Goal: Information Seeking & Learning: Understand process/instructions

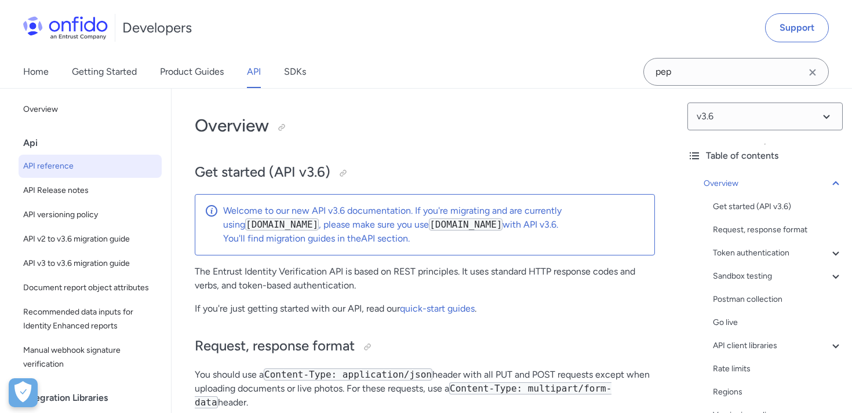
select select "http"
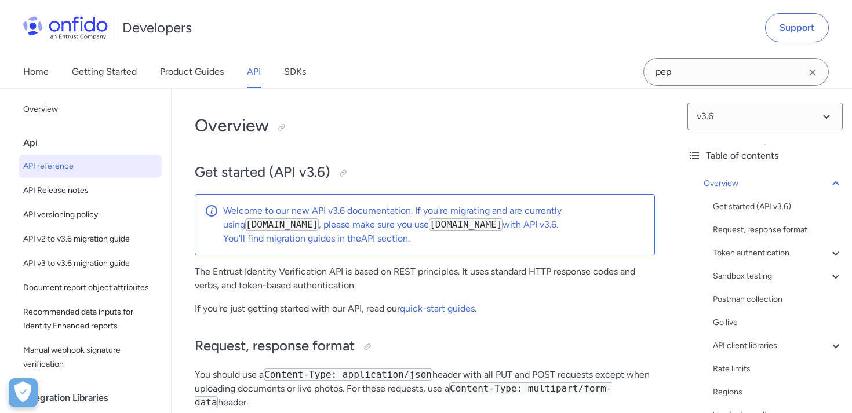
select select "http"
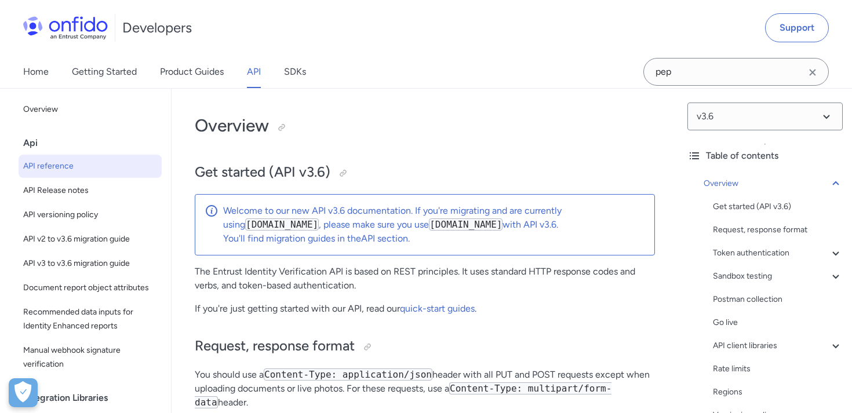
select select "http"
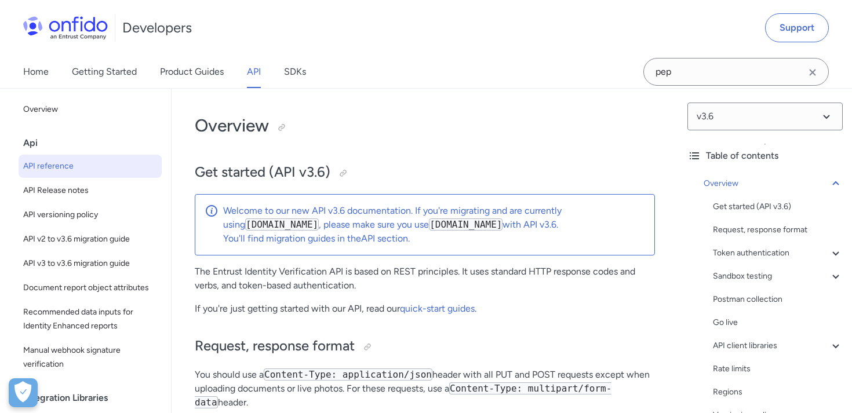
select select "http"
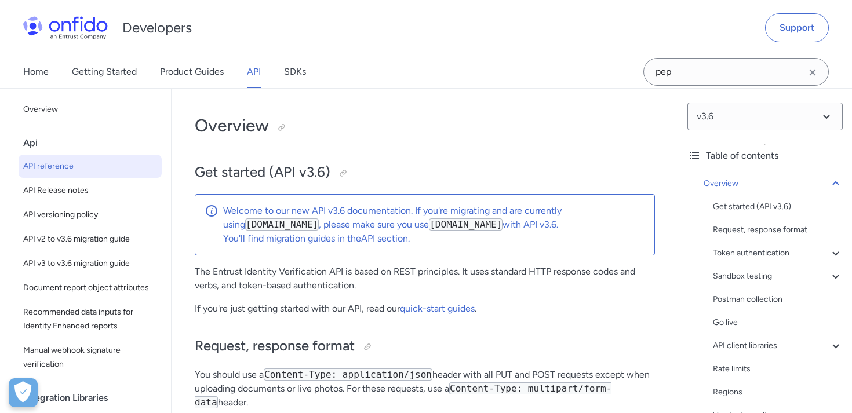
select select "http"
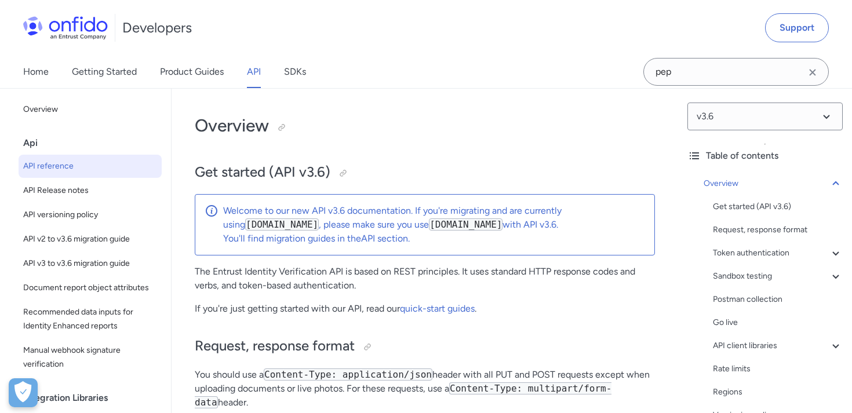
select select "http"
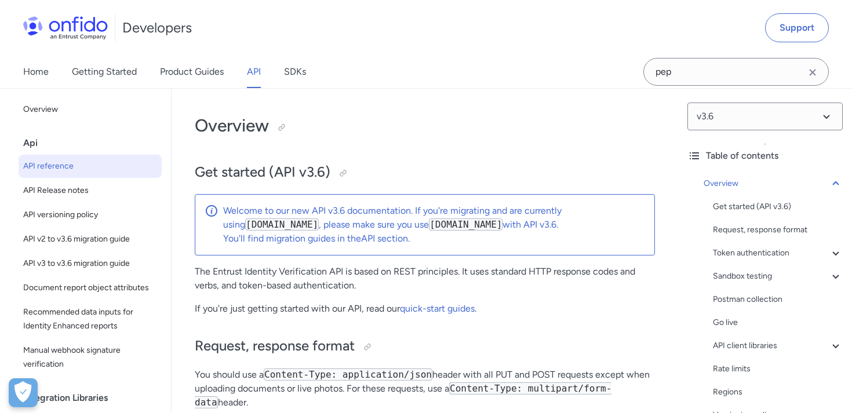
select select "http"
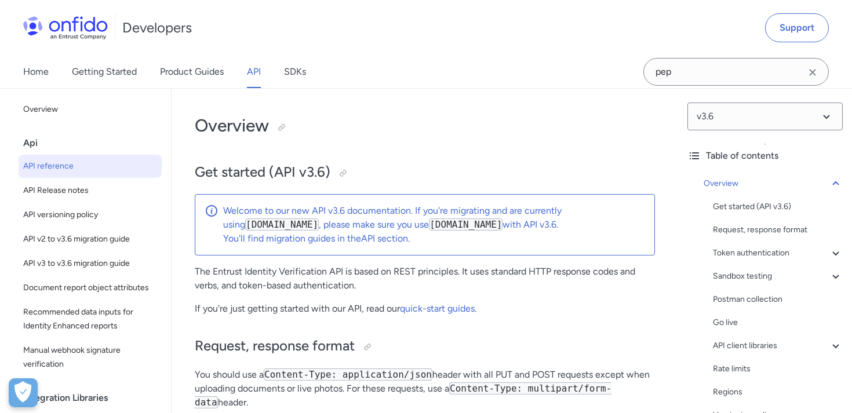
select select "http"
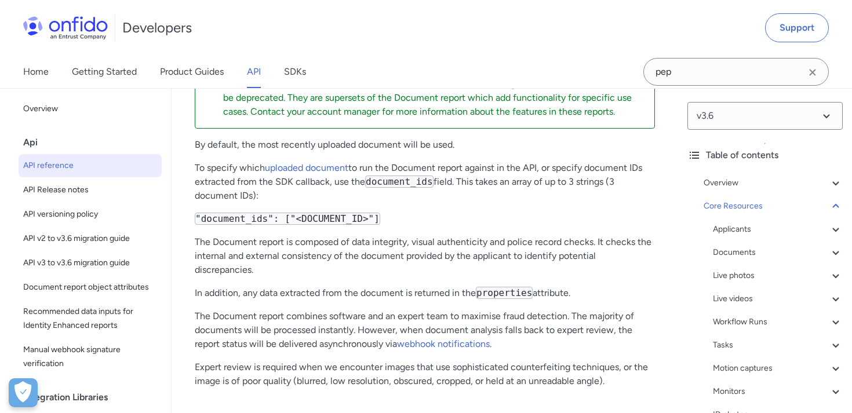
scroll to position [49231, 0]
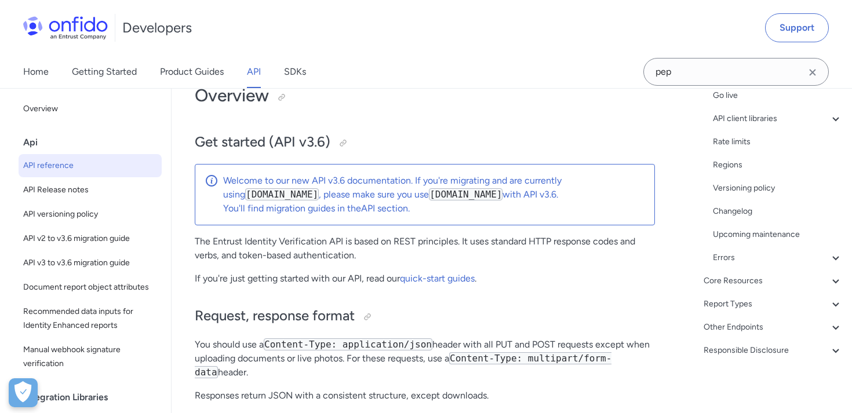
scroll to position [34, 0]
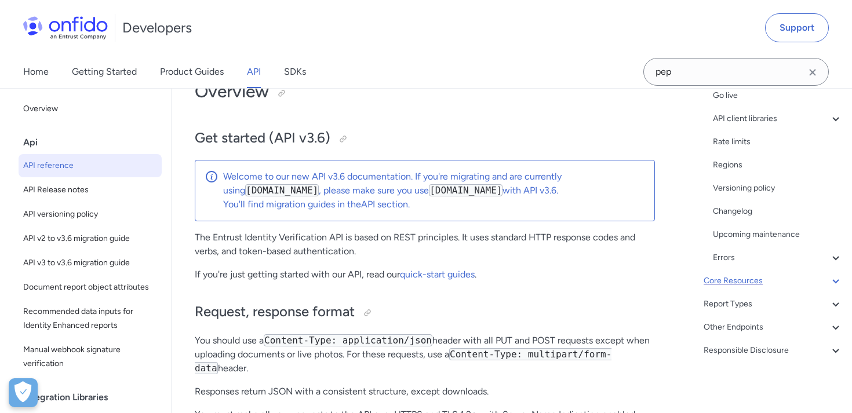
click at [738, 284] on div "Core Resources" at bounding box center [773, 281] width 139 height 14
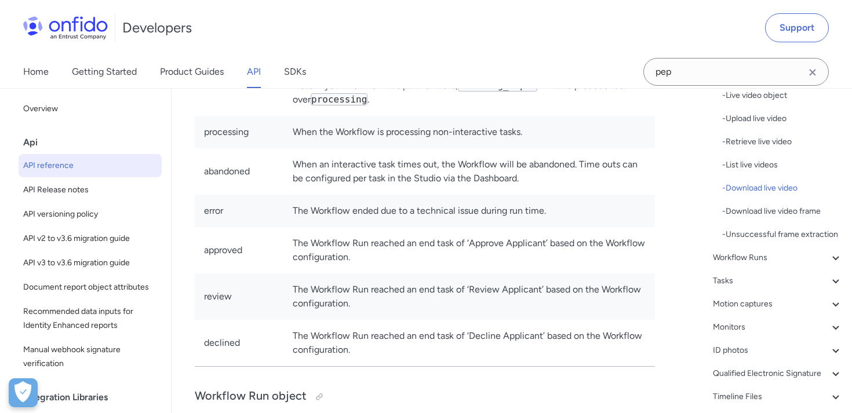
scroll to position [29447, 0]
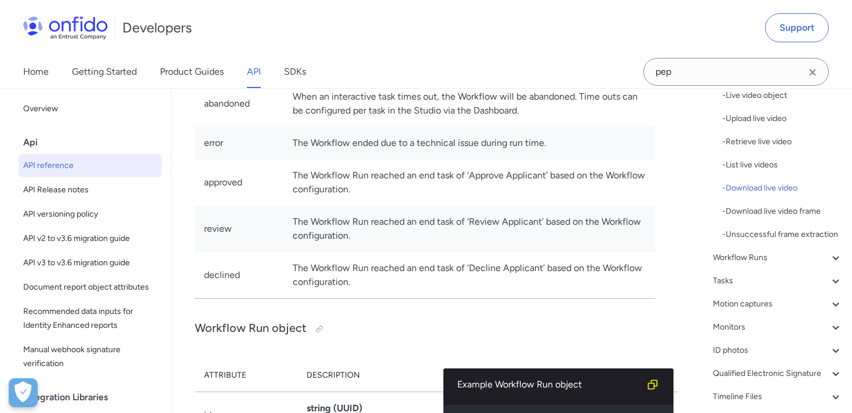
drag, startPoint x: 292, startPoint y: 320, endPoint x: 361, endPoint y: -60, distance: 386.6
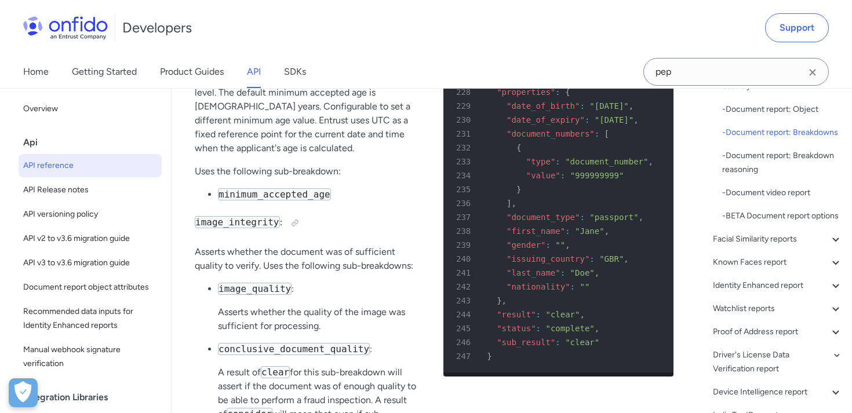
scroll to position [53559, 0]
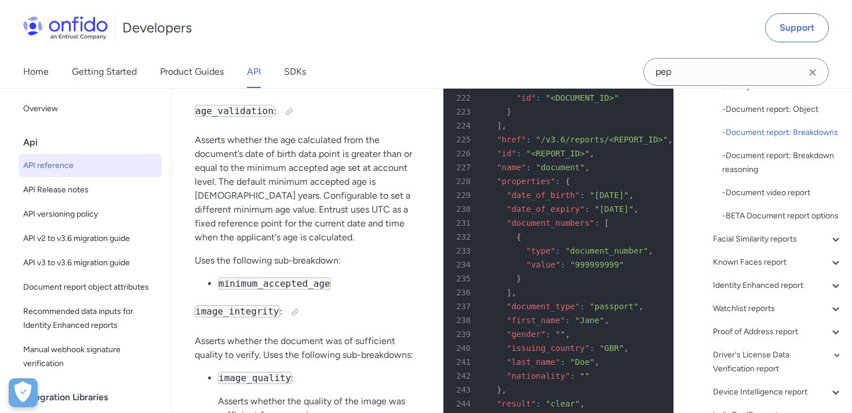
scroll to position [53500, 0]
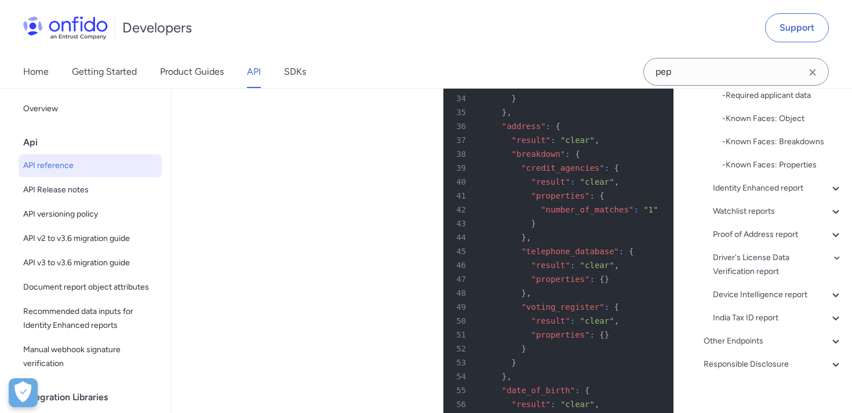
scroll to position [79030, 0]
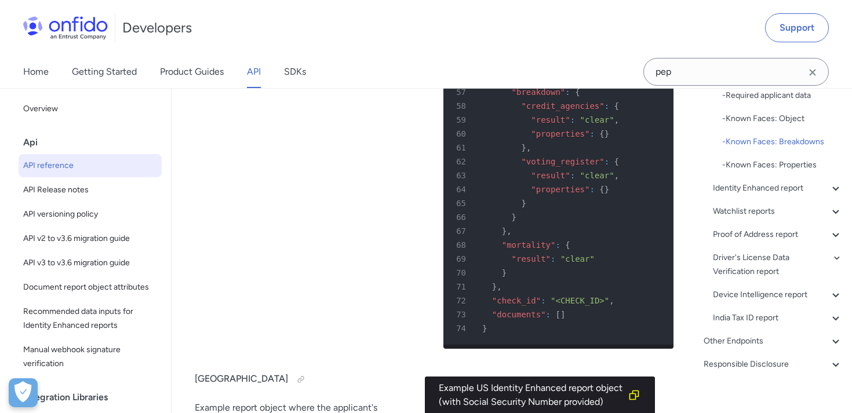
click at [818, 79] on icon "Clear search field button" at bounding box center [813, 73] width 14 height 14
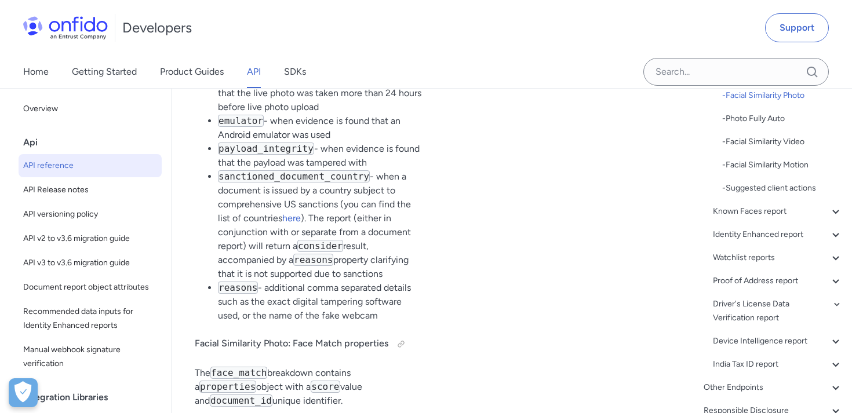
scroll to position [64745, 0]
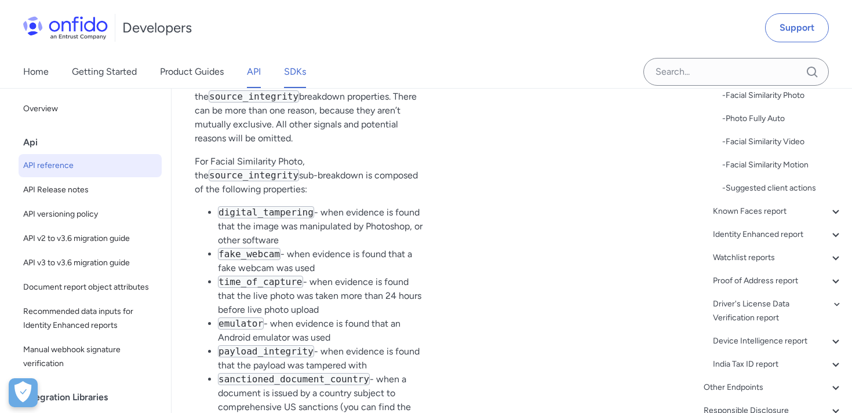
click at [293, 74] on link "SDKs" at bounding box center [295, 72] width 22 height 32
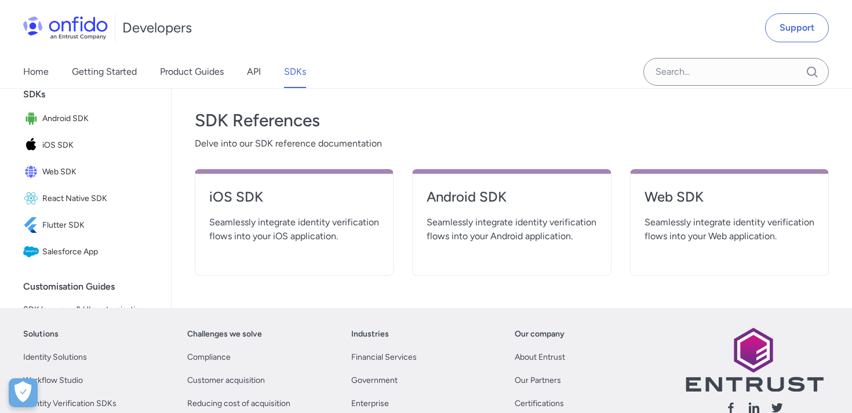
scroll to position [395, 0]
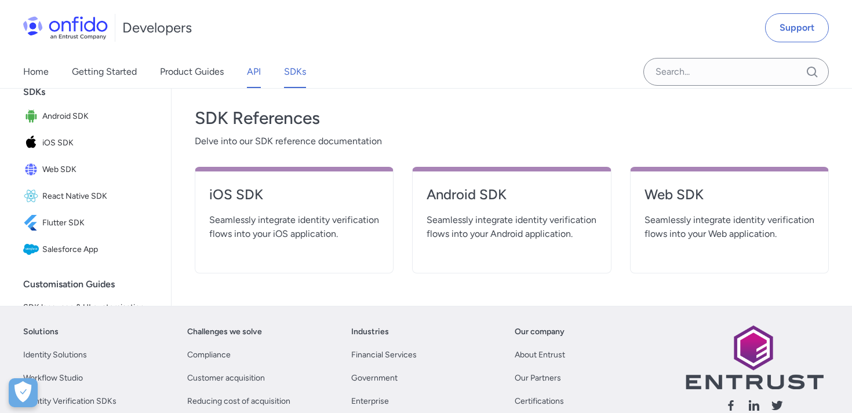
click at [259, 62] on link "API" at bounding box center [254, 72] width 14 height 32
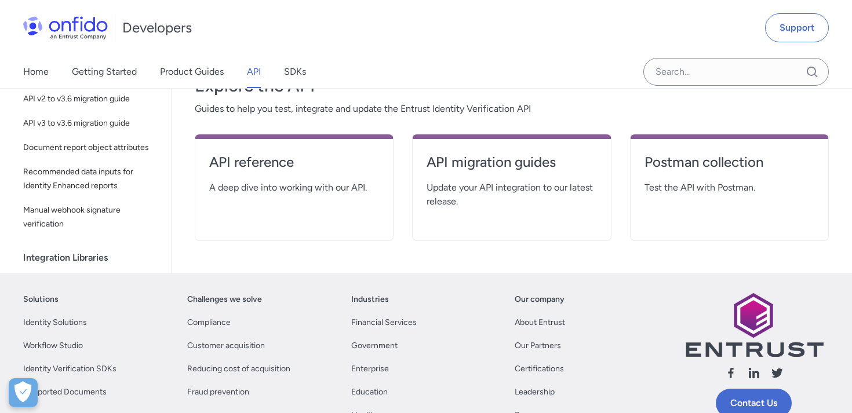
scroll to position [190, 0]
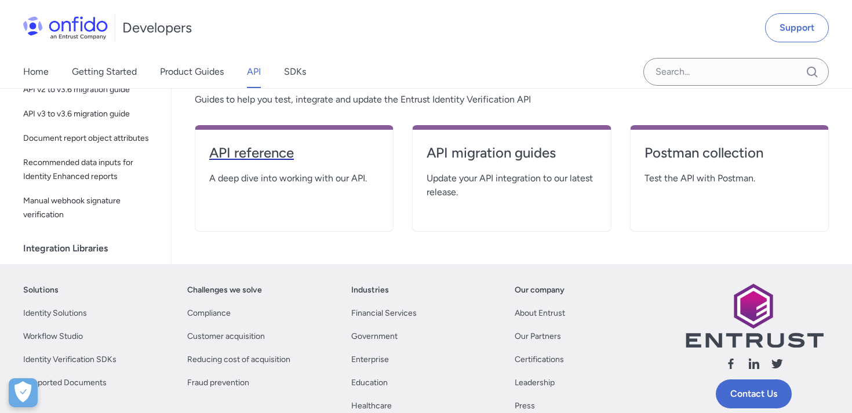
click at [267, 154] on h4 "API reference" at bounding box center [294, 153] width 170 height 19
select select "http"
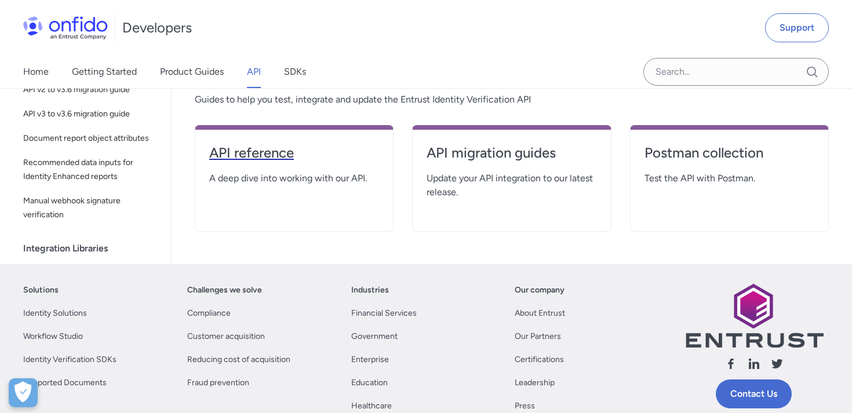
select select "http"
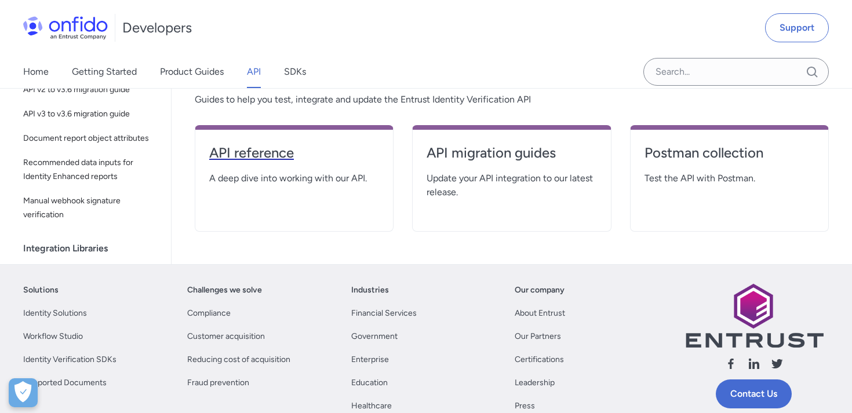
select select "http"
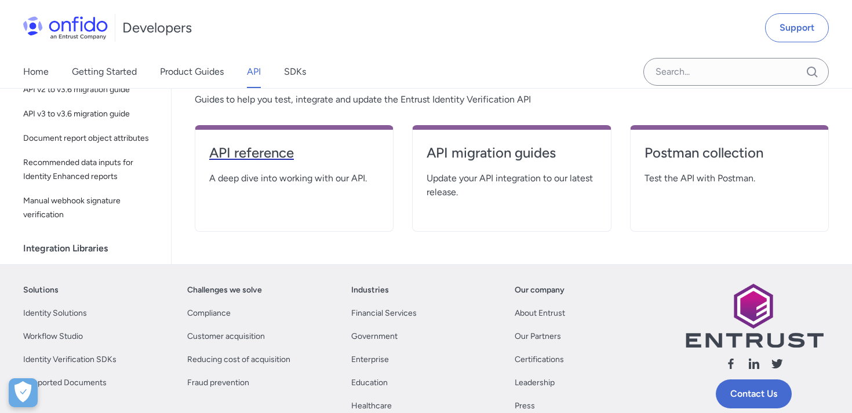
select select "http"
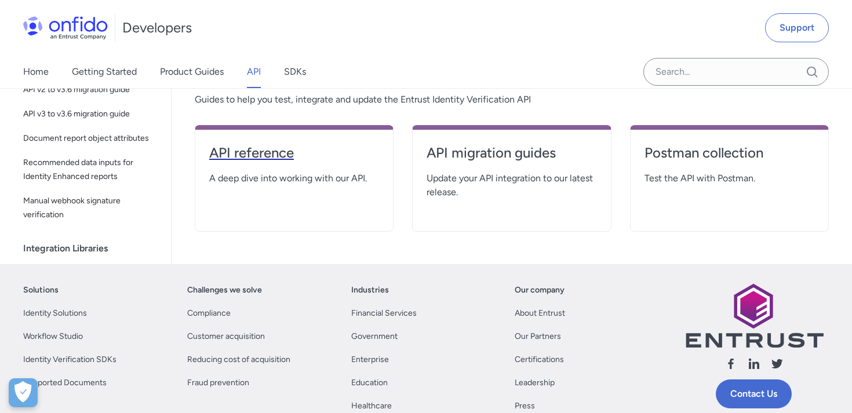
select select "http"
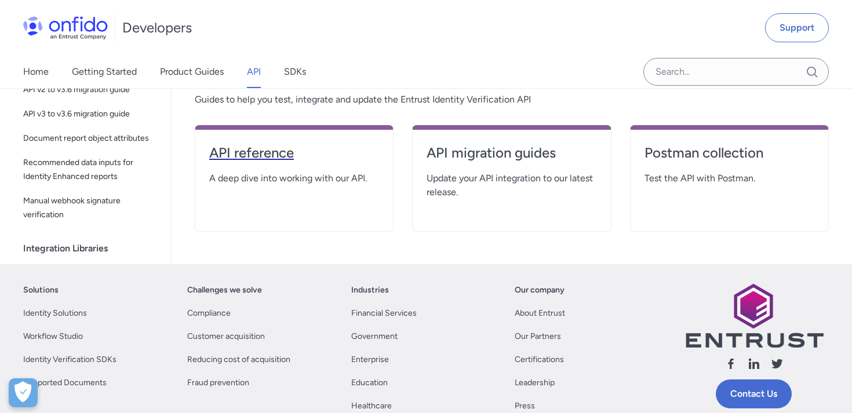
select select "http"
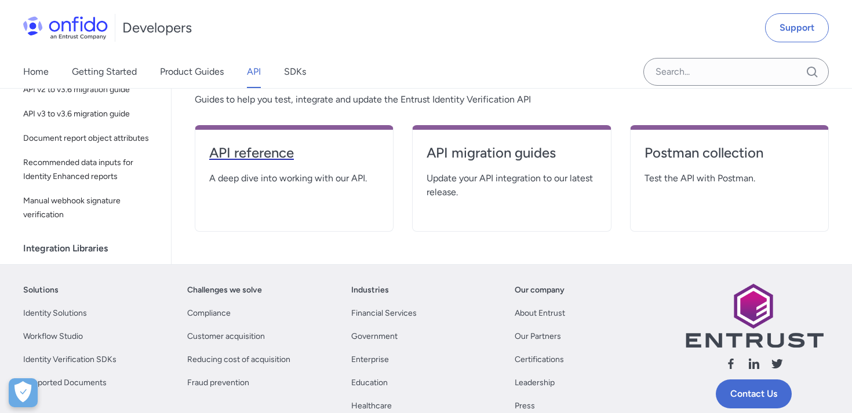
select select "http"
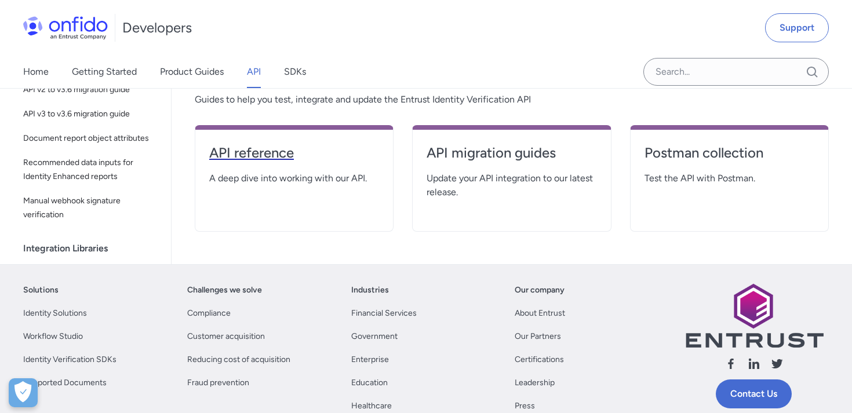
select select "http"
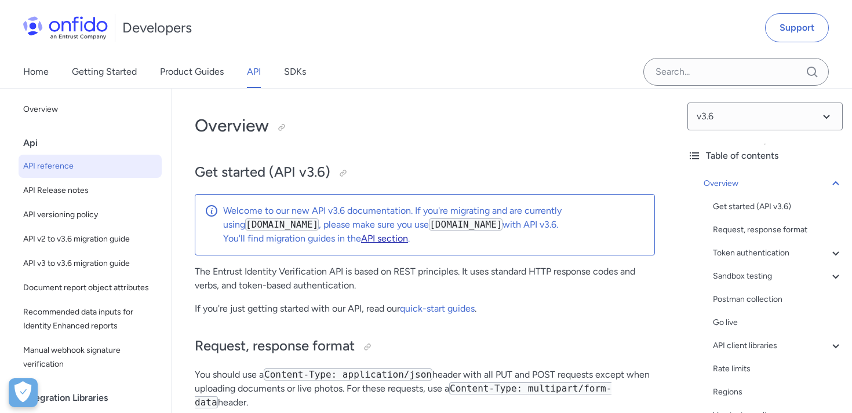
click at [386, 241] on link "API section" at bounding box center [384, 238] width 47 height 11
click at [446, 311] on link "quick-start guides" at bounding box center [437, 308] width 75 height 11
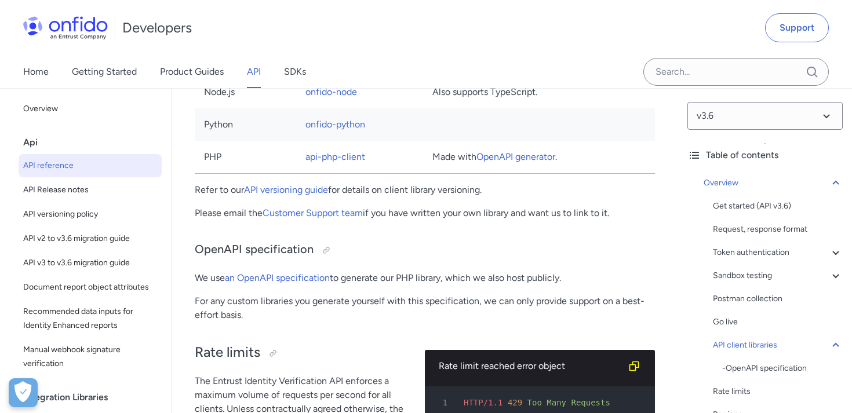
scroll to position [9053, 0]
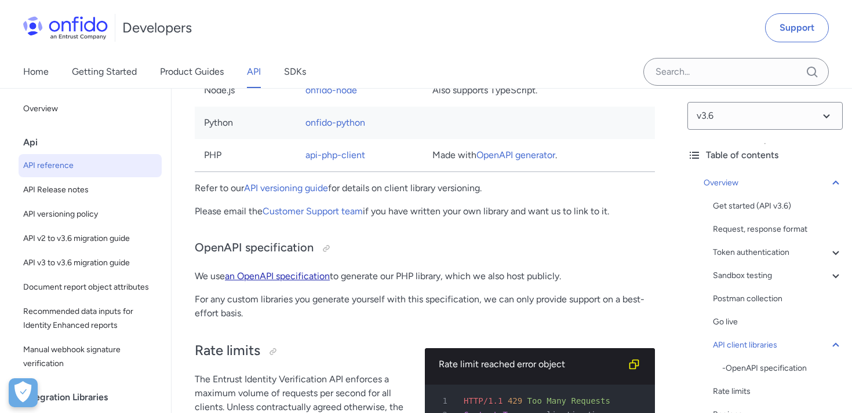
click at [306, 282] on link "an OpenAPI specification" at bounding box center [277, 276] width 105 height 11
